Goal: Task Accomplishment & Management: Manage account settings

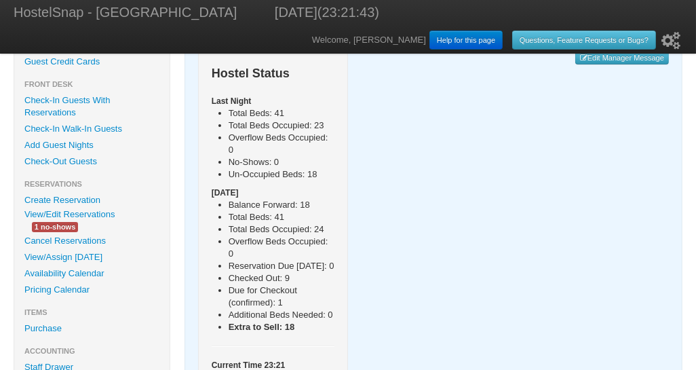
scroll to position [142, 0]
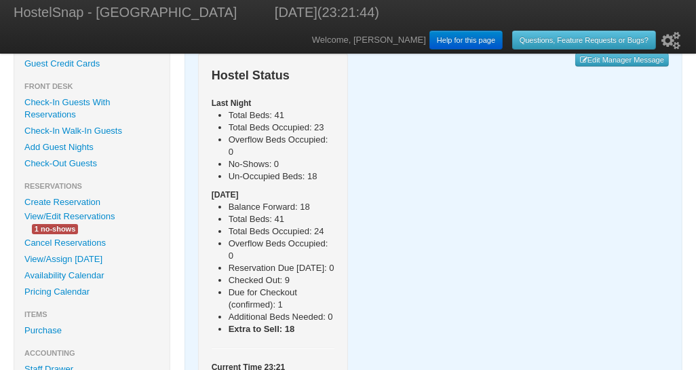
click at [430, 293] on div "Hostel Status Last Night Total Beds: 41 Total Beds Occupied: 23 Overflow Beds O…" at bounding box center [433, 226] width 471 height 347
click at [88, 244] on link "Cancel Reservations" at bounding box center [91, 243] width 155 height 16
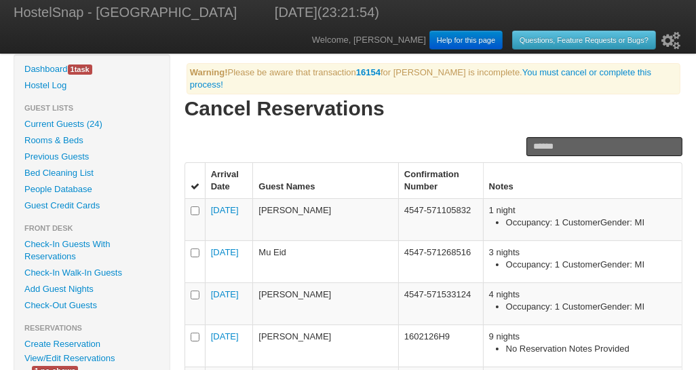
click at [576, 71] on link "You must cancel or complete this process!" at bounding box center [421, 78] width 462 height 22
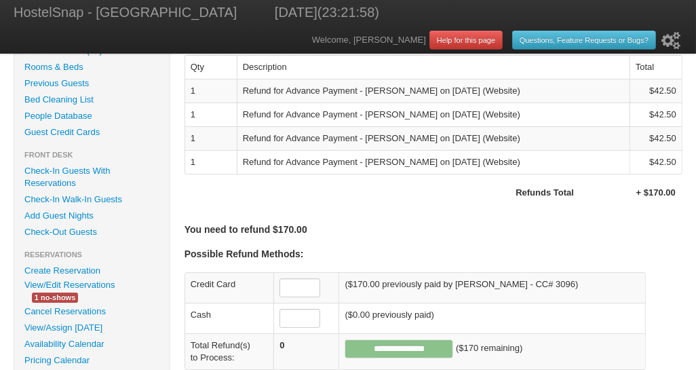
scroll to position [76, 0]
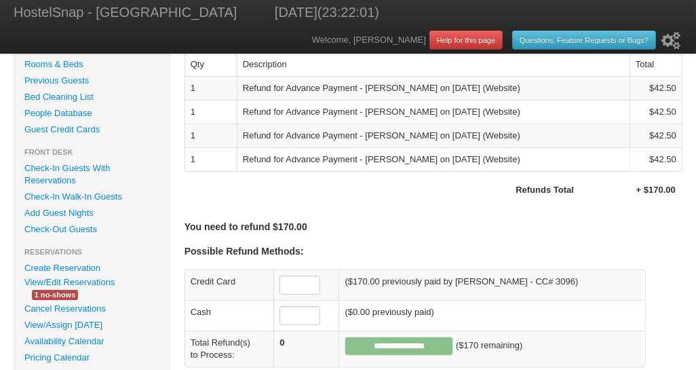
click at [292, 287] on input "text" at bounding box center [300, 285] width 41 height 19
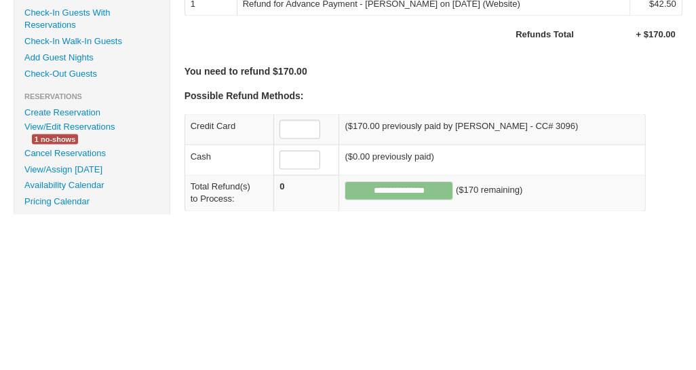
scroll to position [79, 0]
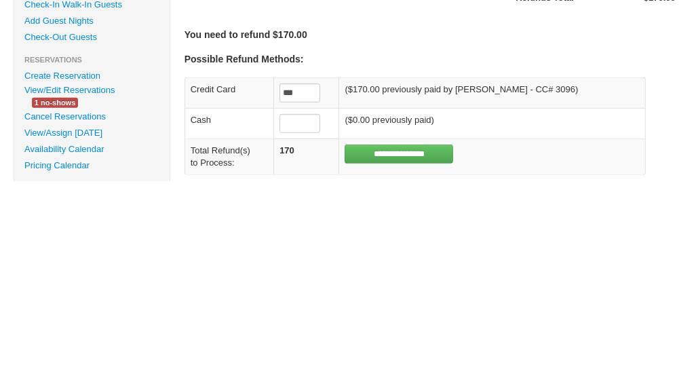
type input "***"
click at [421, 344] on input "**********" at bounding box center [399, 342] width 109 height 19
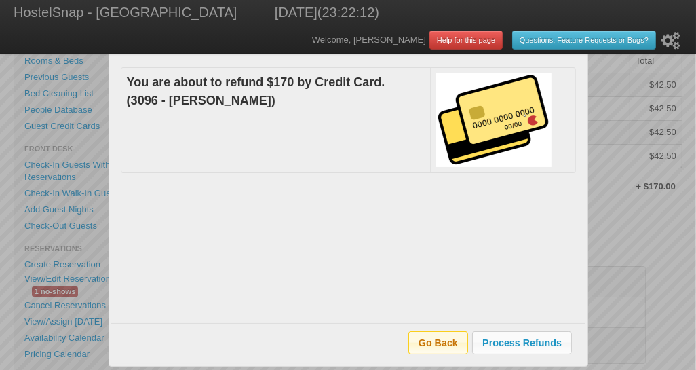
click at [526, 339] on span "Process Refunds" at bounding box center [522, 342] width 98 height 21
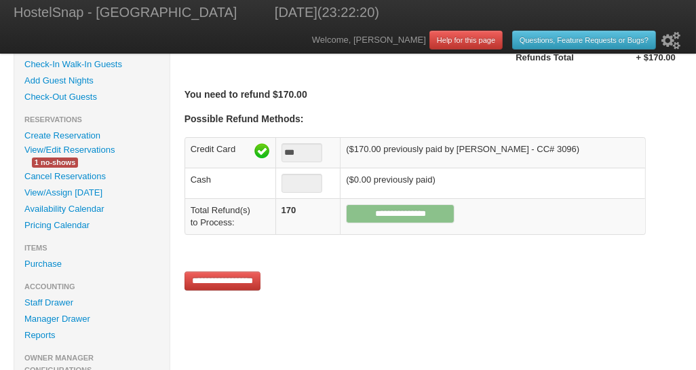
scroll to position [210, 0]
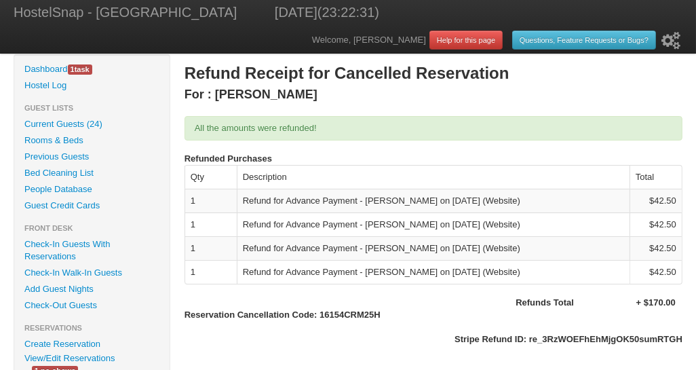
click at [54, 71] on link "Dashboard 1 task" at bounding box center [91, 69] width 155 height 16
